Goal: Task Accomplishment & Management: Manage account settings

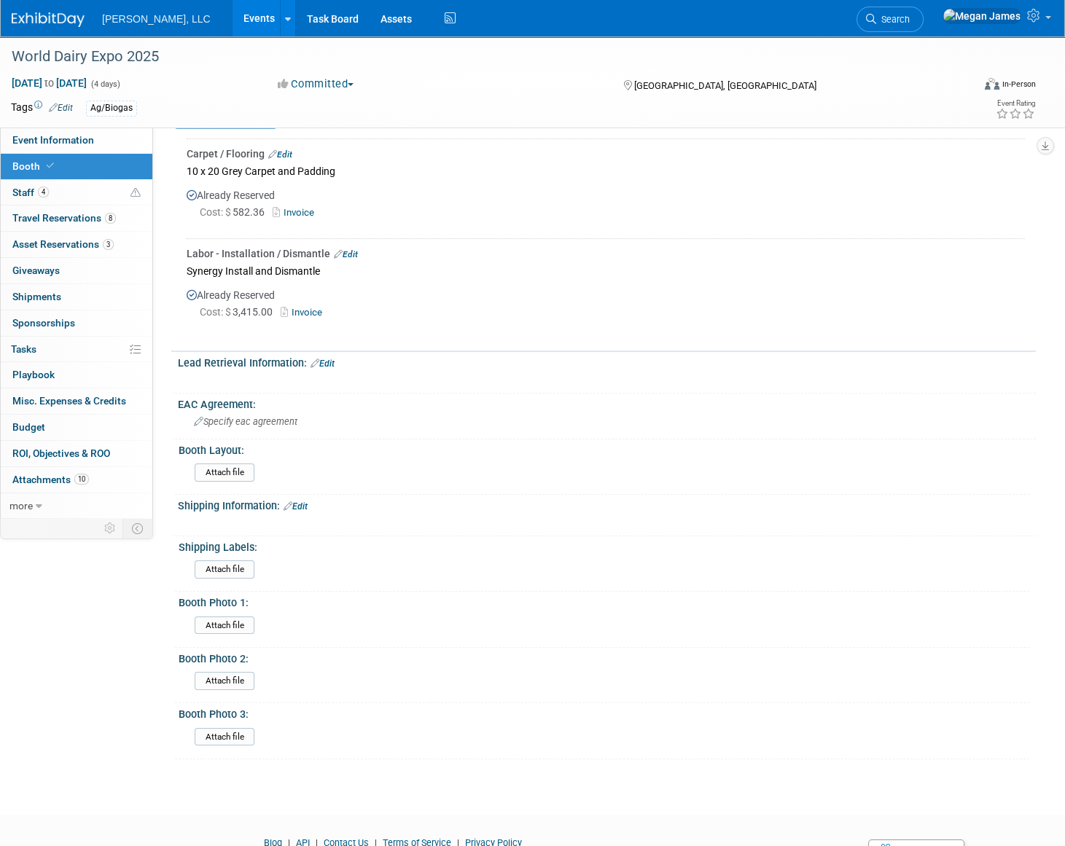
click at [232, 17] on link "Events" at bounding box center [258, 18] width 53 height 36
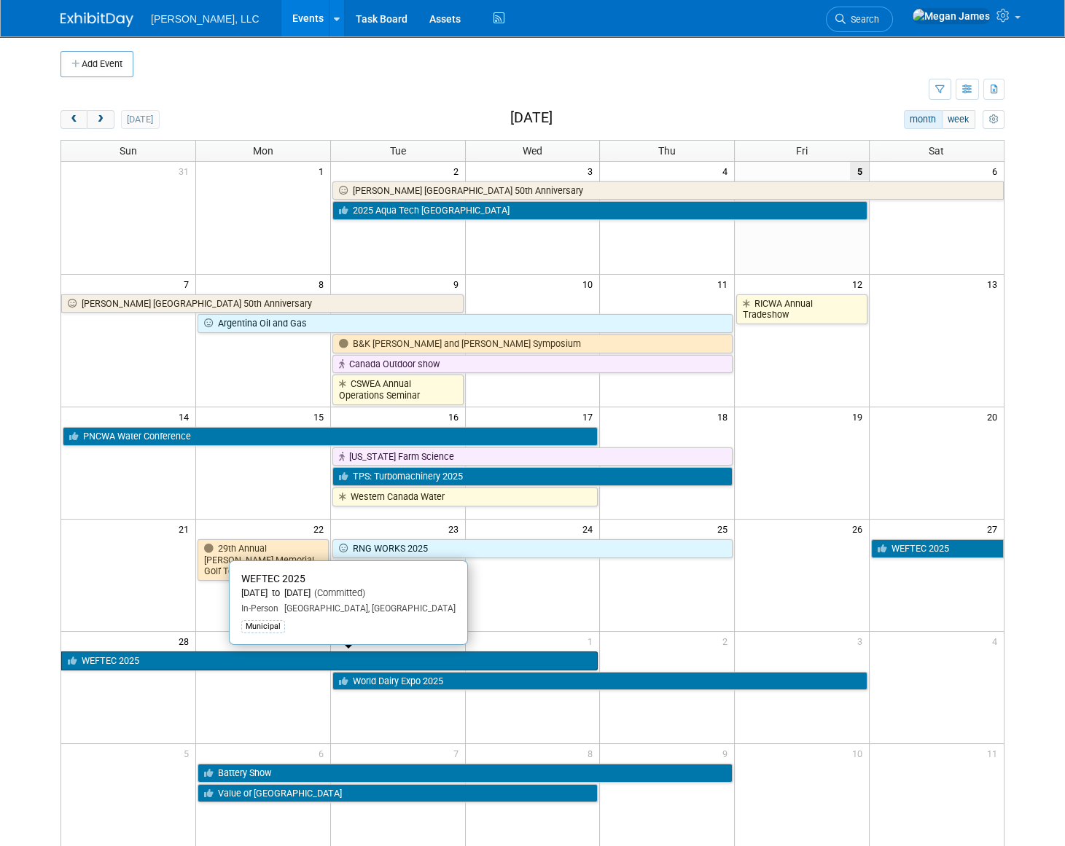
click at [189, 663] on link "WEFTEC 2025" at bounding box center [329, 661] width 536 height 19
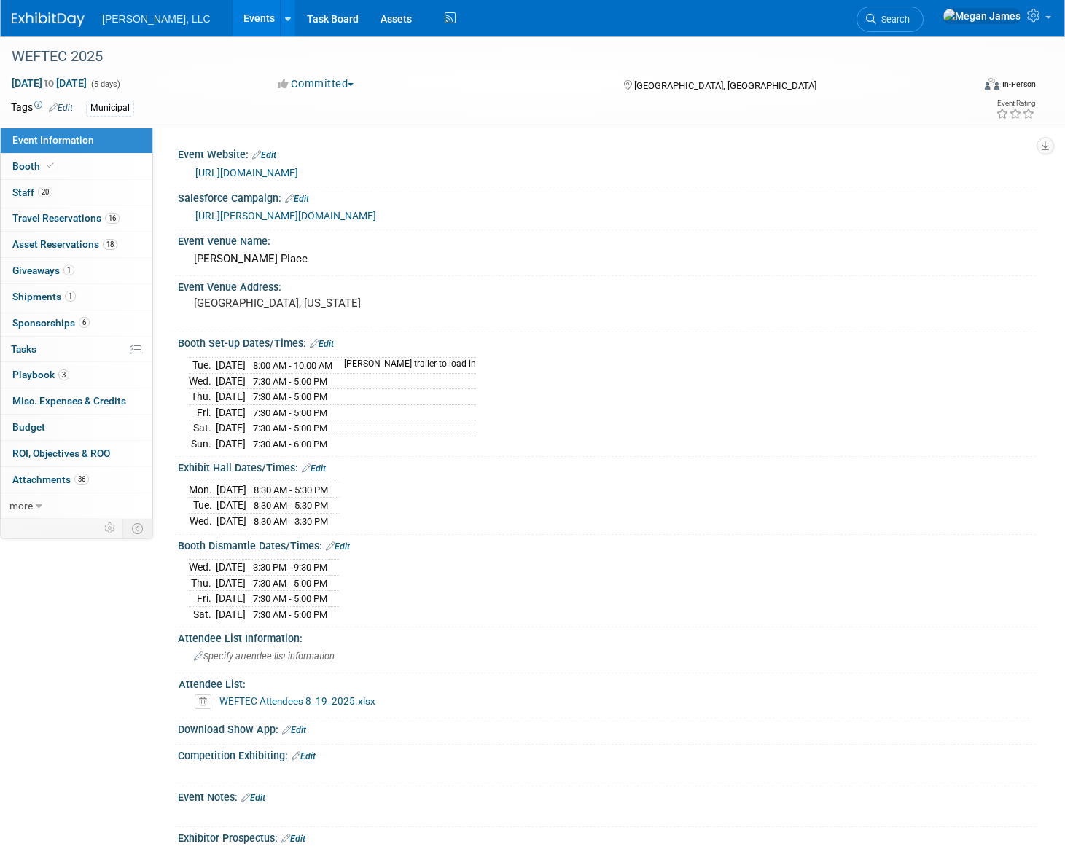
select select "Municipal"
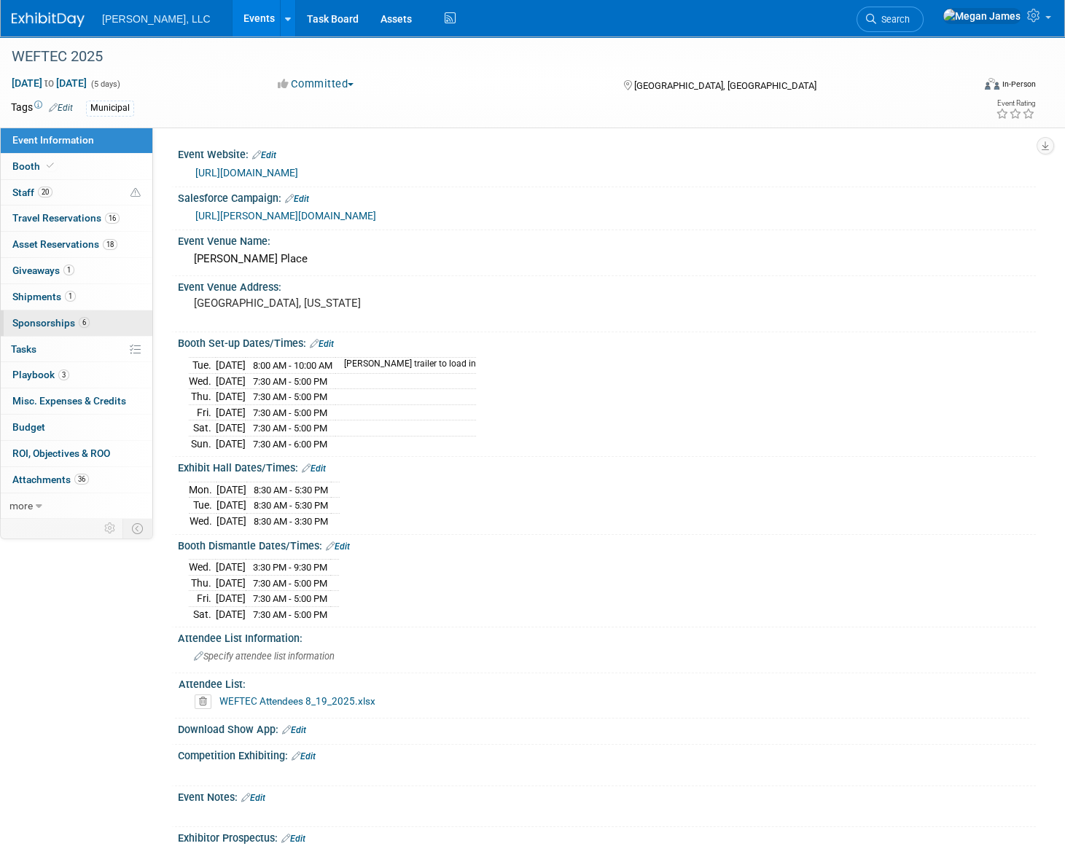
click at [82, 323] on span "6" at bounding box center [84, 322] width 11 height 11
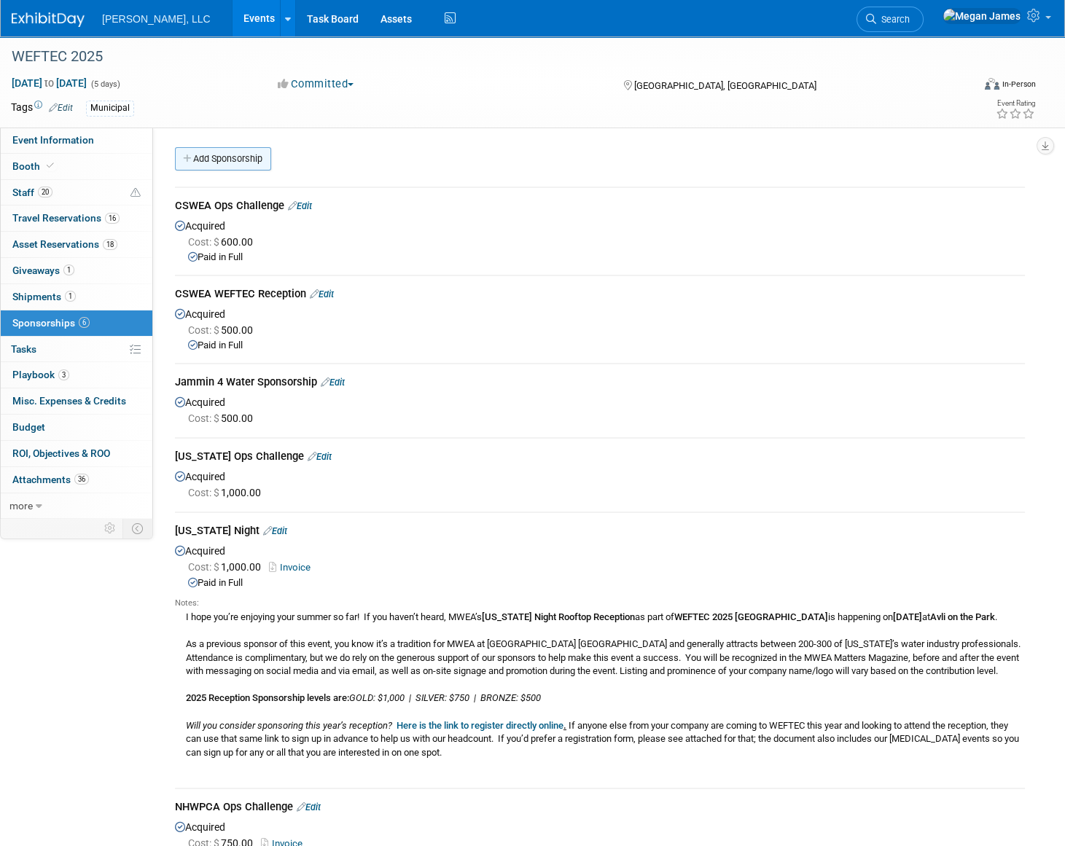
click at [241, 153] on link "Add Sponsorship" at bounding box center [223, 158] width 96 height 23
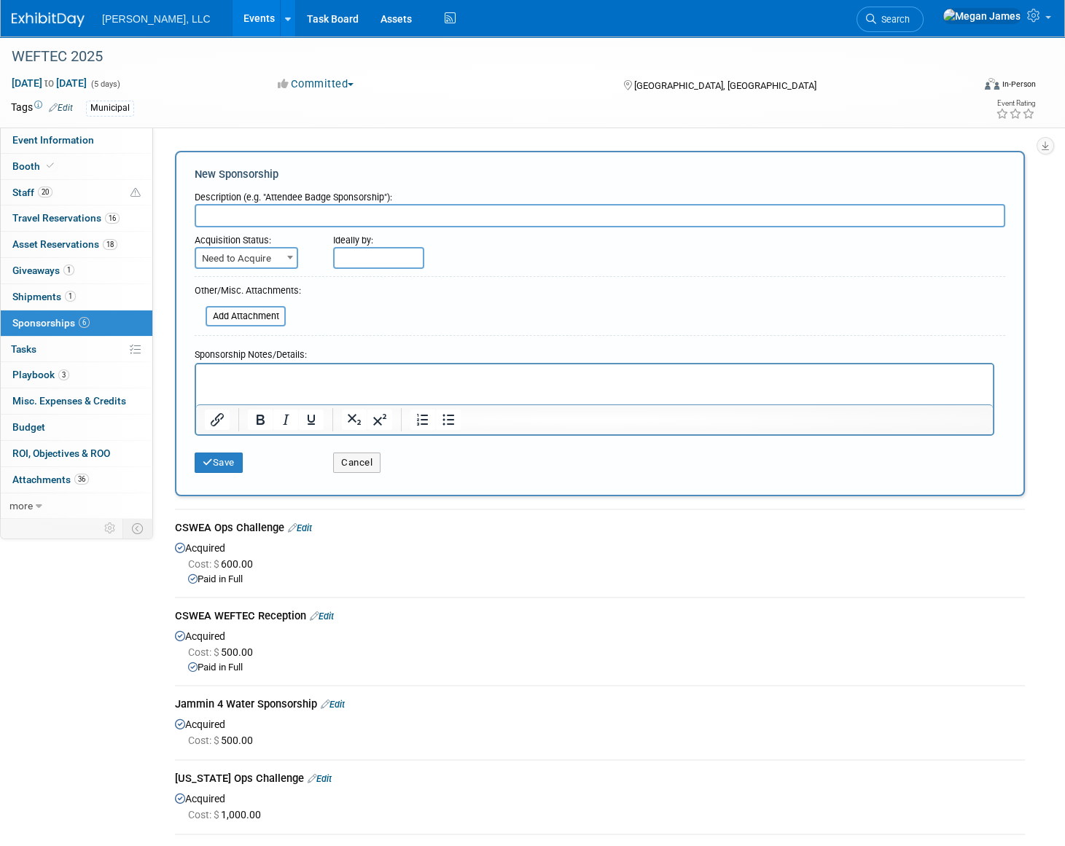
click at [219, 216] on input "text" at bounding box center [600, 215] width 810 height 23
type input "[US_STATE] and [US_STATE] WEFTEC Party"
click at [243, 249] on span "Need to Acquire" at bounding box center [246, 259] width 101 height 20
select select "2"
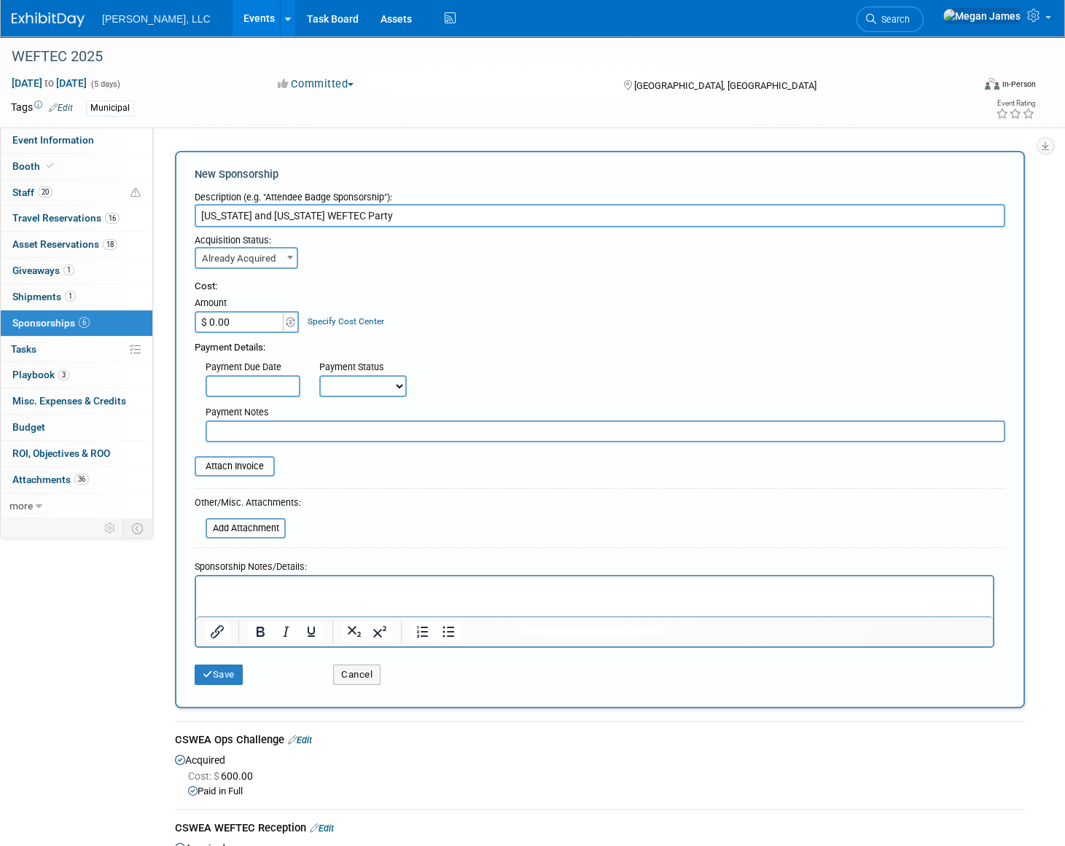
click at [225, 318] on input "$ 0.00" at bounding box center [240, 322] width 91 height 22
type input "$ 1,000.00"
click at [221, 582] on p "Rich Text Area. Press ALT-0 for help." at bounding box center [595, 589] width 780 height 15
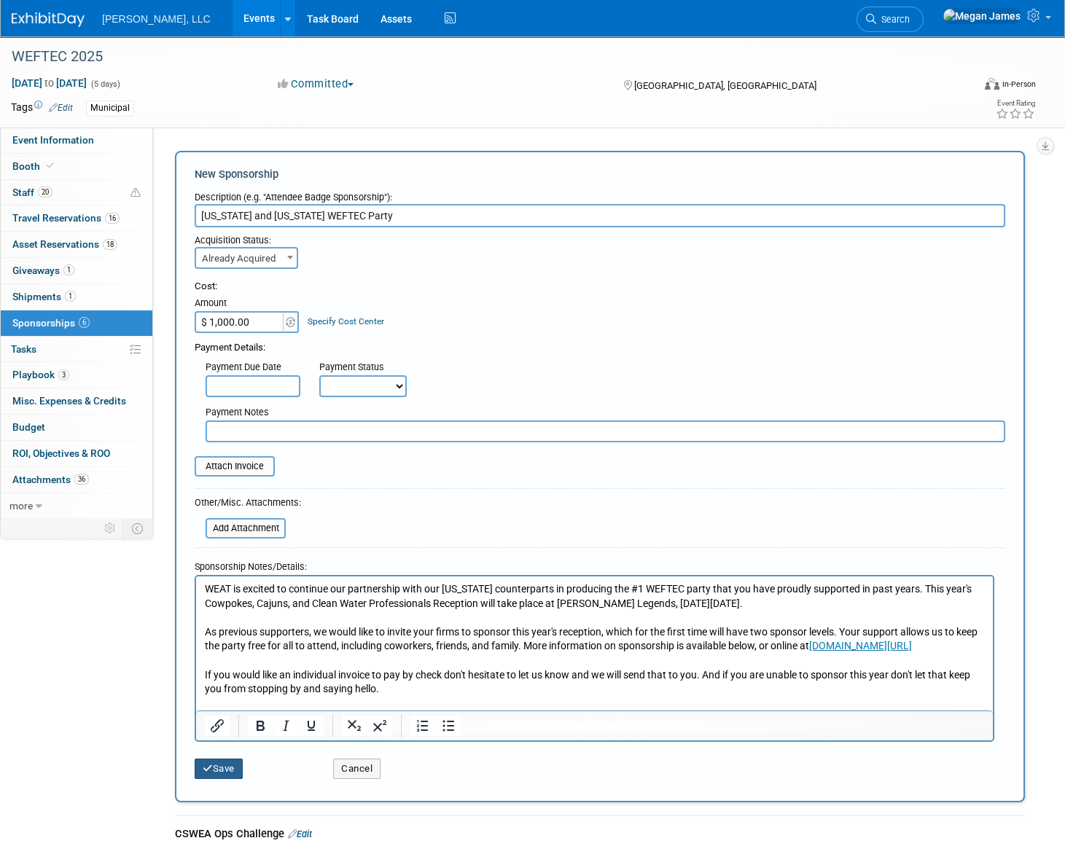
drag, startPoint x: 227, startPoint y: 765, endPoint x: 91, endPoint y: 630, distance: 192.2
click at [227, 765] on button "Save" at bounding box center [219, 769] width 48 height 20
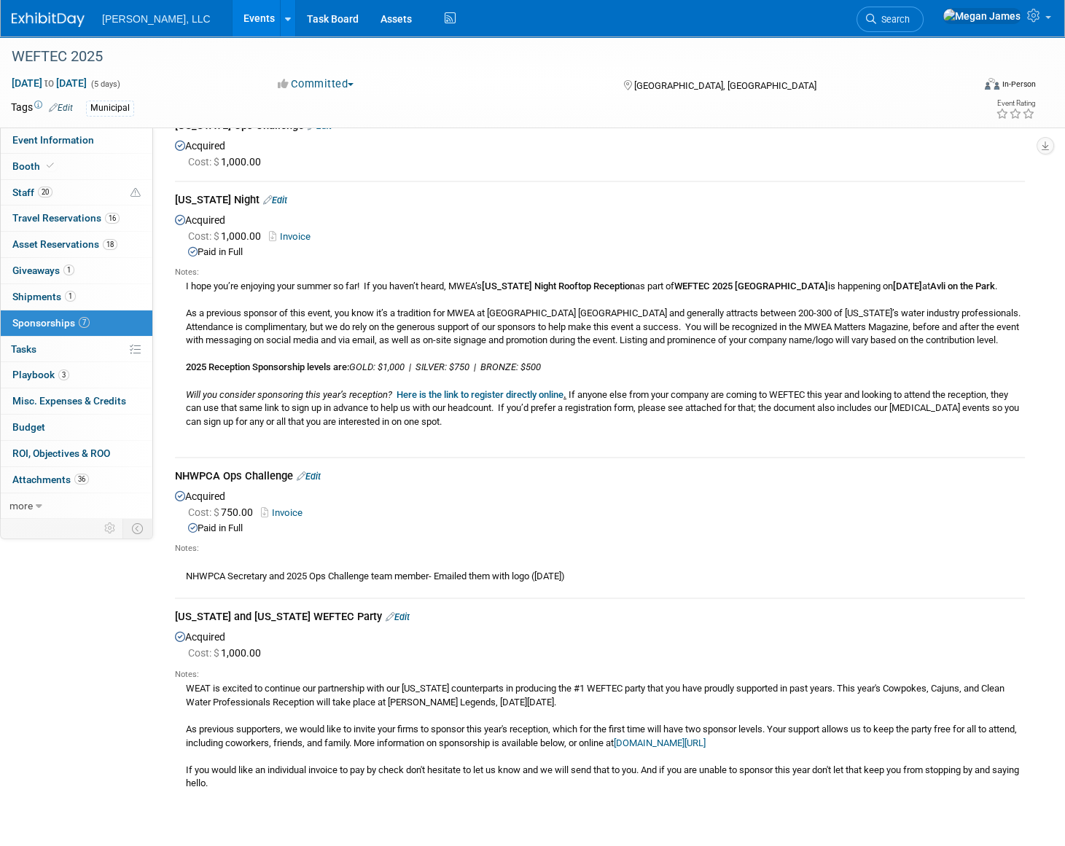
scroll to position [459, 0]
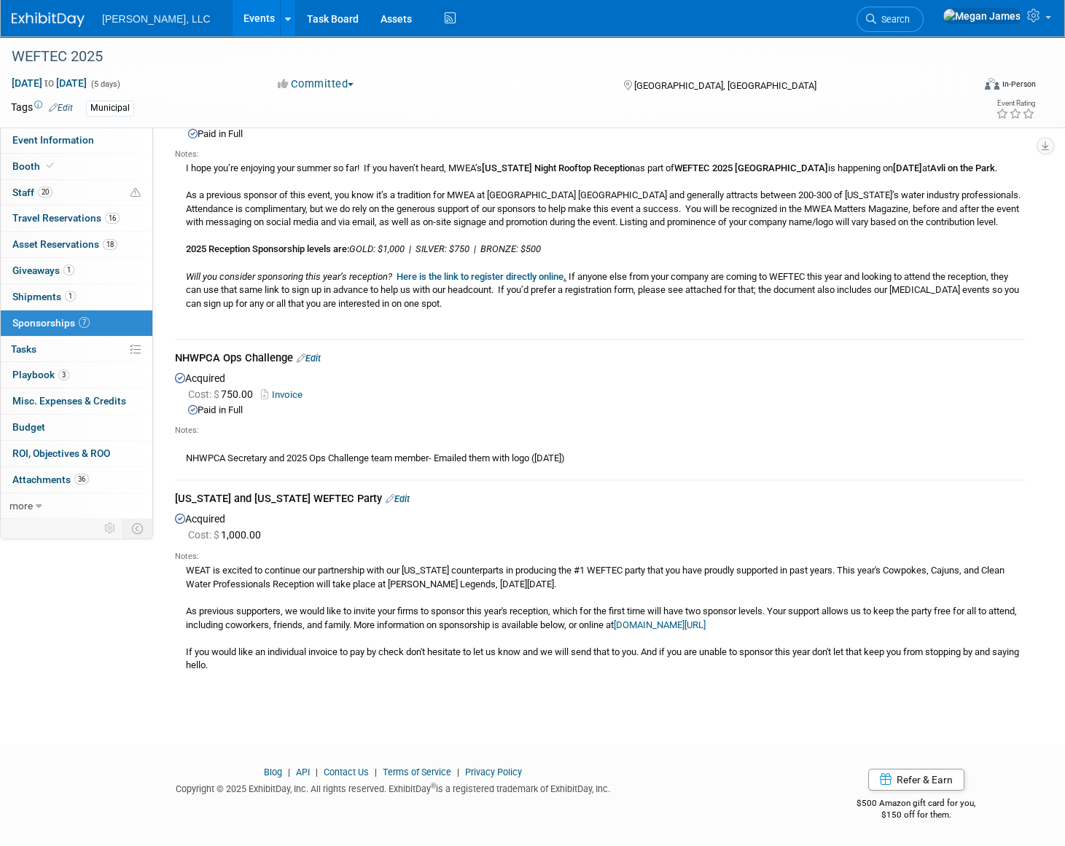
click at [89, 644] on div "Event Information Event Info Booth Booth 20 Staff 20 Staff 16 Travel Reservatio…" at bounding box center [532, 137] width 1065 height 1101
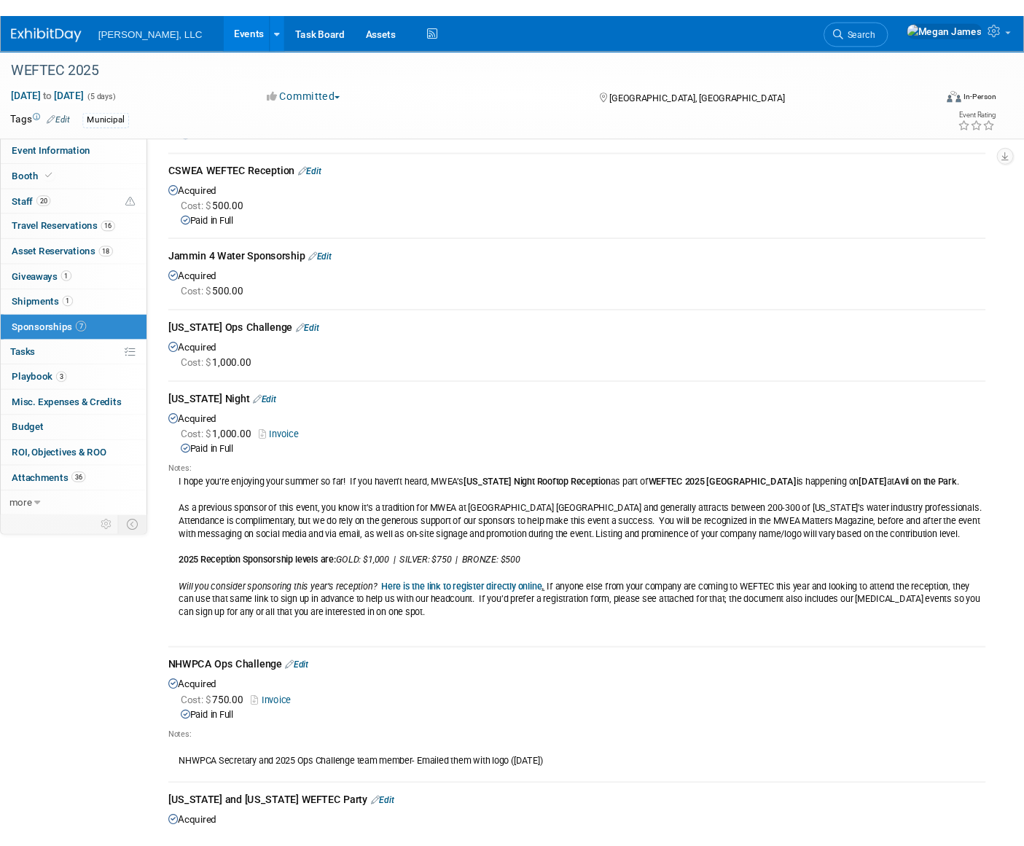
scroll to position [0, 0]
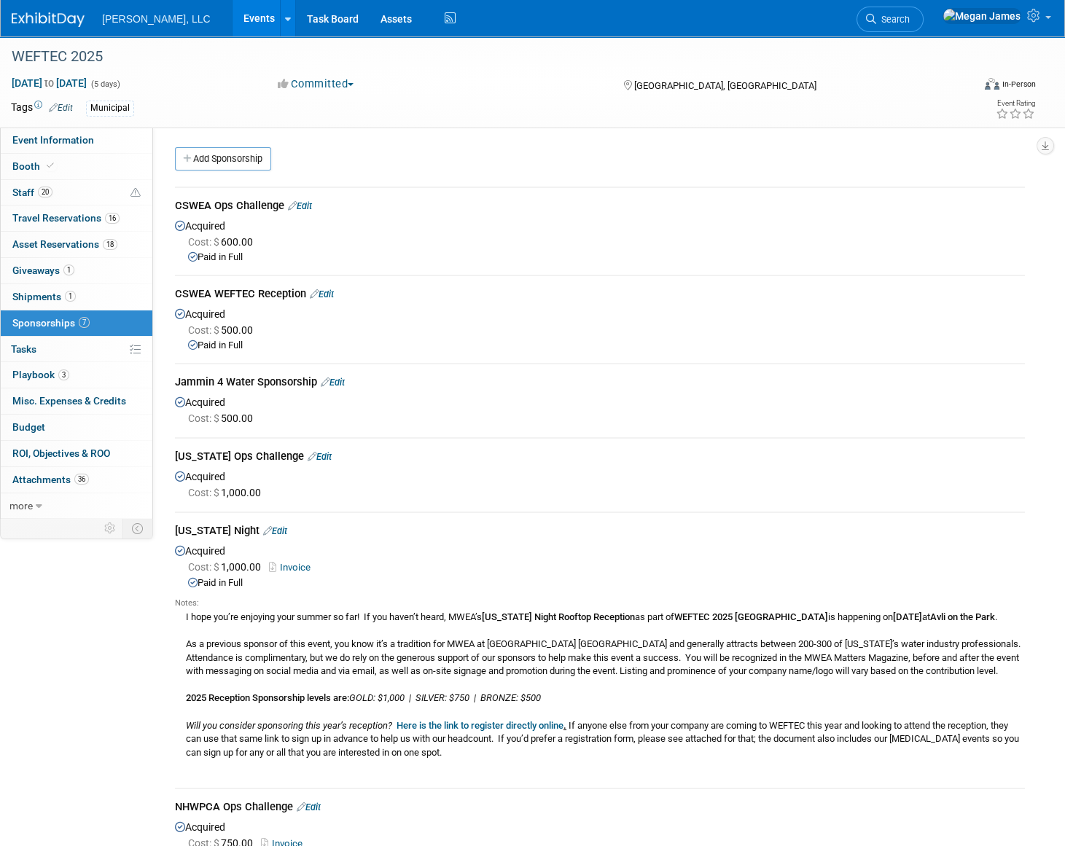
drag, startPoint x: 120, startPoint y: 690, endPoint x: 141, endPoint y: 629, distance: 64.8
click at [123, 680] on div "Event Information Event Info Booth Booth 20 Staff 20 Staff 16 Travel Reservatio…" at bounding box center [532, 586] width 1065 height 1101
